Goal: Information Seeking & Learning: Learn about a topic

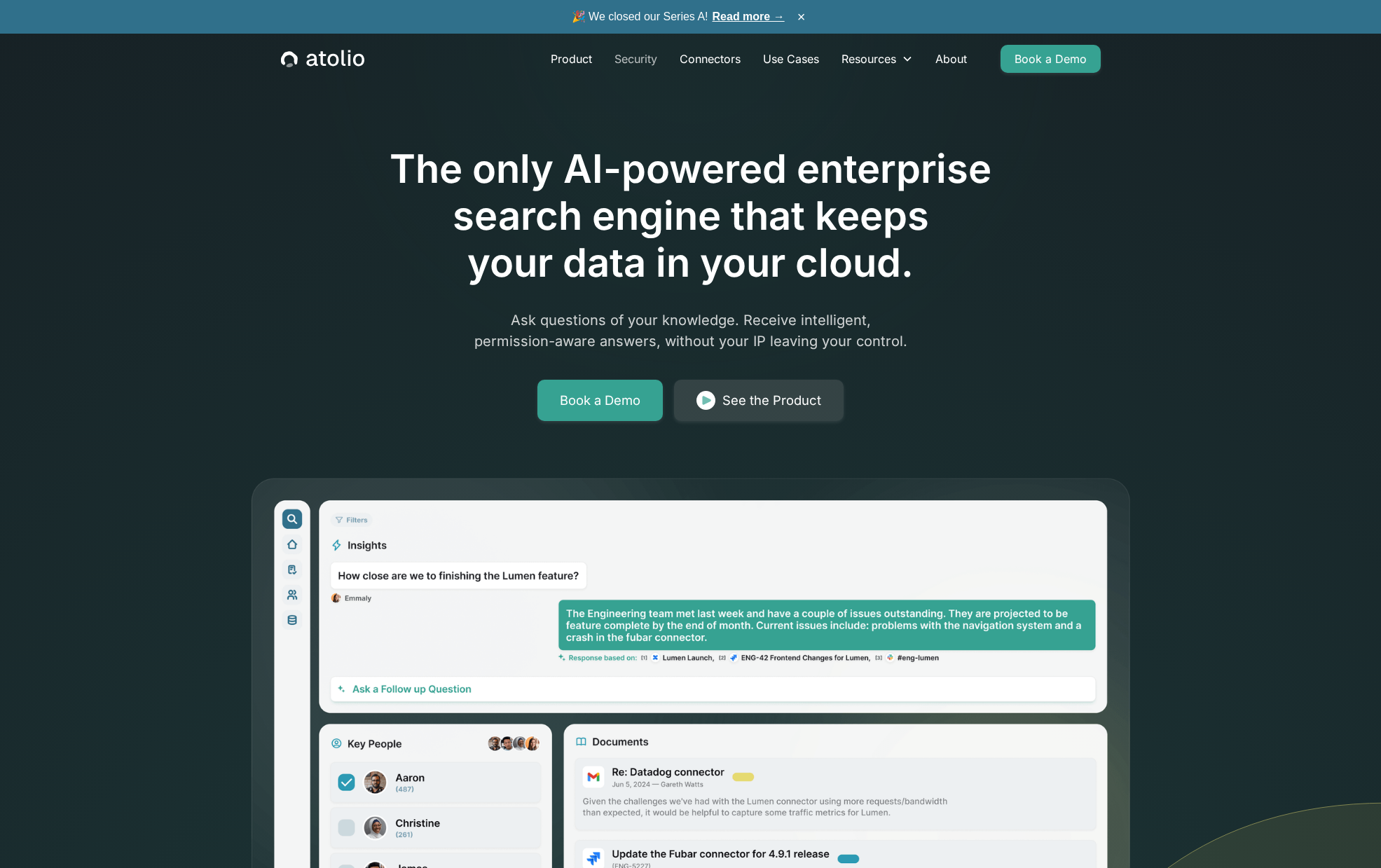
click at [636, 59] on link "Security" at bounding box center [636, 58] width 65 height 28
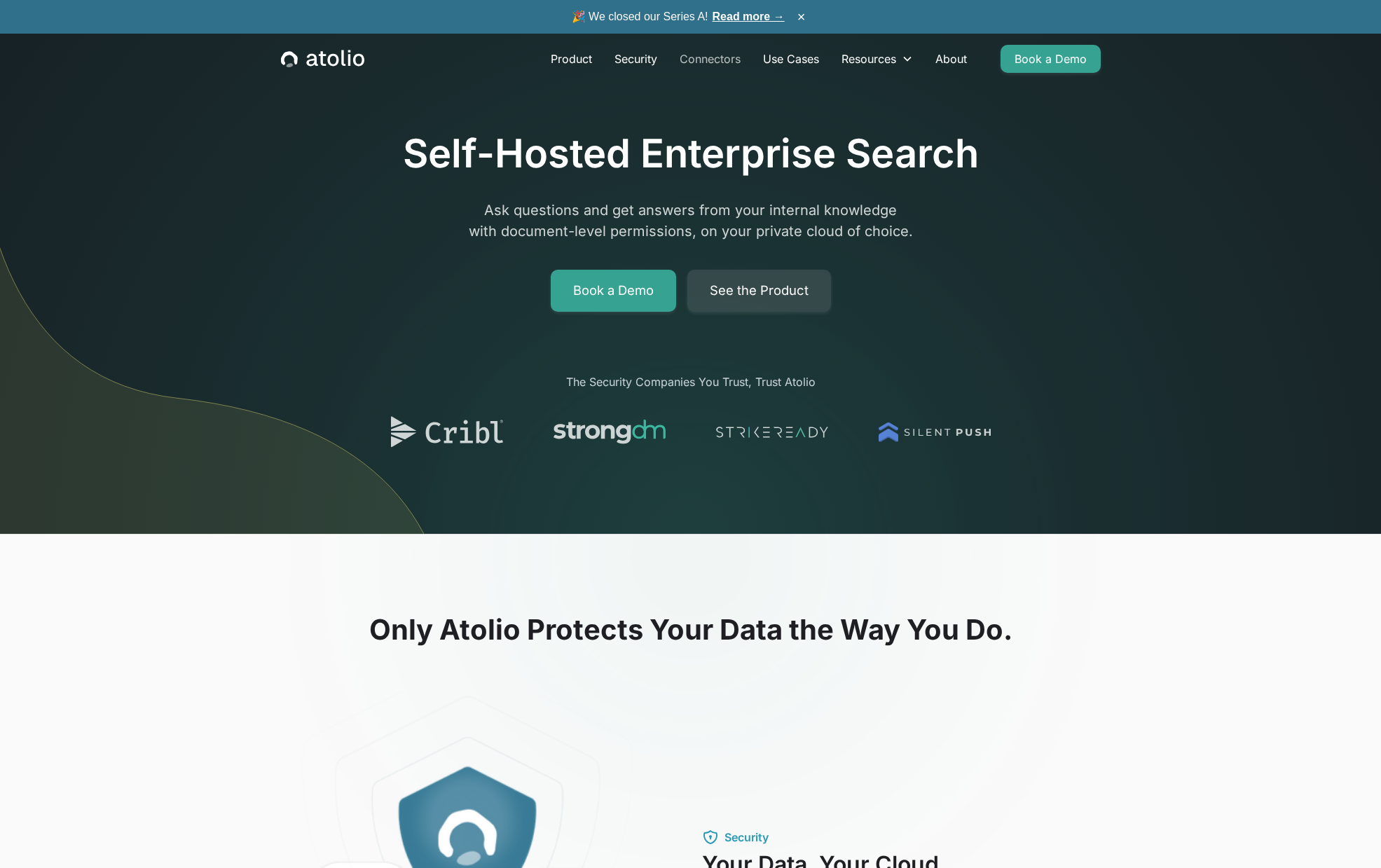
click at [705, 56] on link "Connectors" at bounding box center [709, 58] width 83 height 28
